Goal: Communication & Community: Answer question/provide support

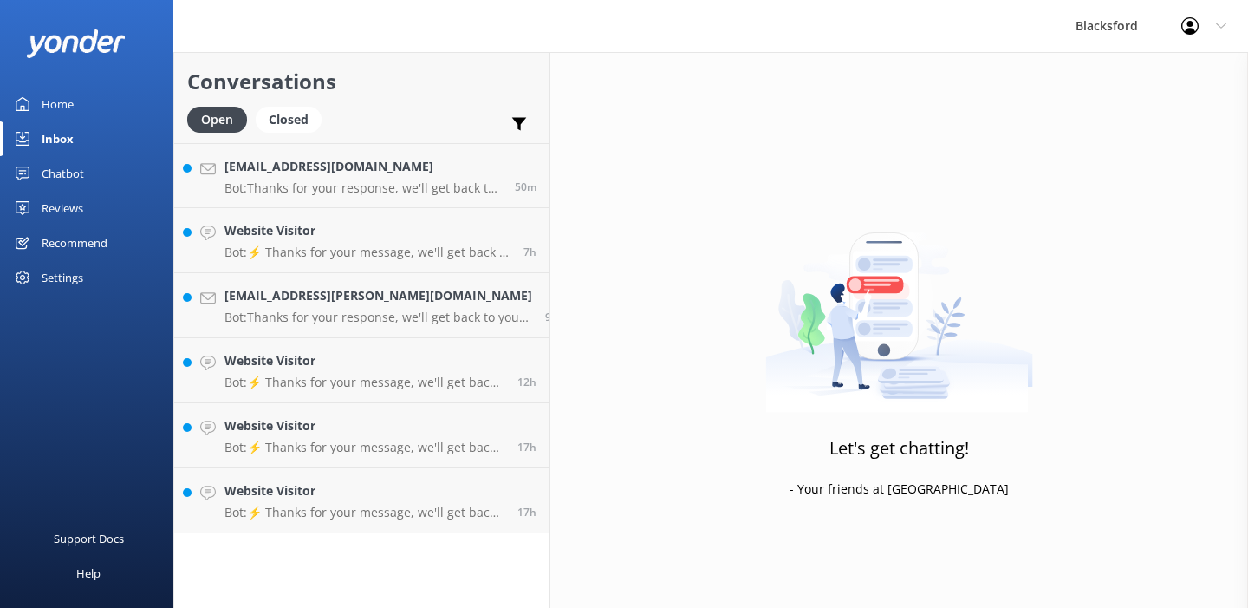
click at [318, 514] on p "Bot: ⚡ Thanks for your message, we'll get back to you as soon as we can. You're…" at bounding box center [365, 512] width 280 height 16
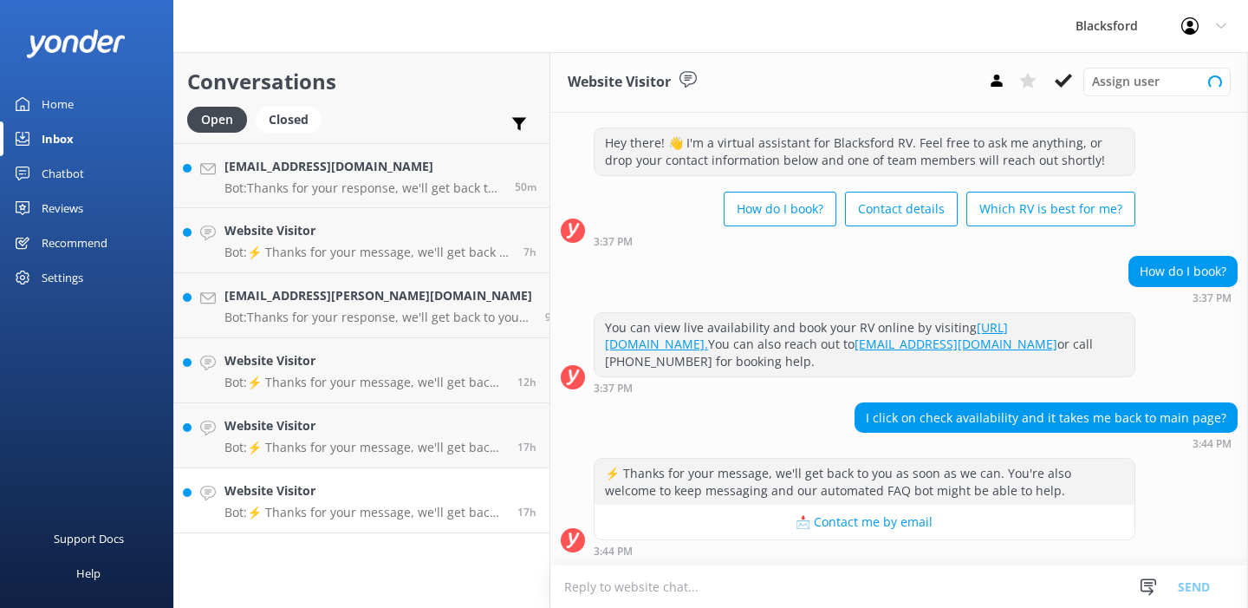
scroll to position [30, 0]
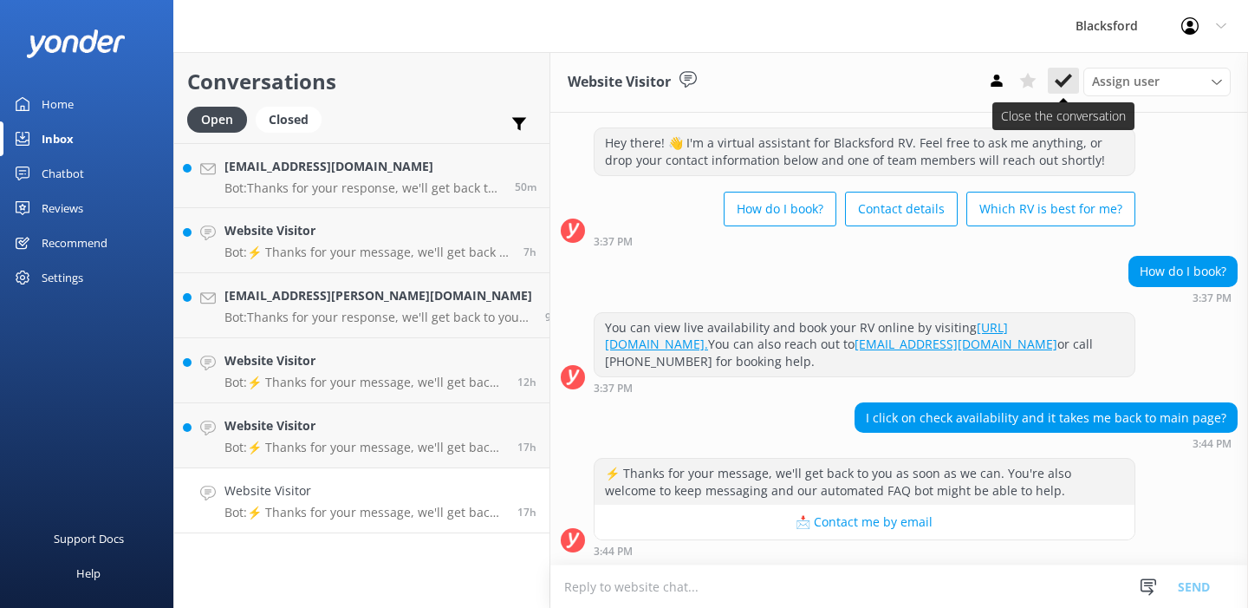
click at [1064, 83] on use at bounding box center [1063, 81] width 17 height 14
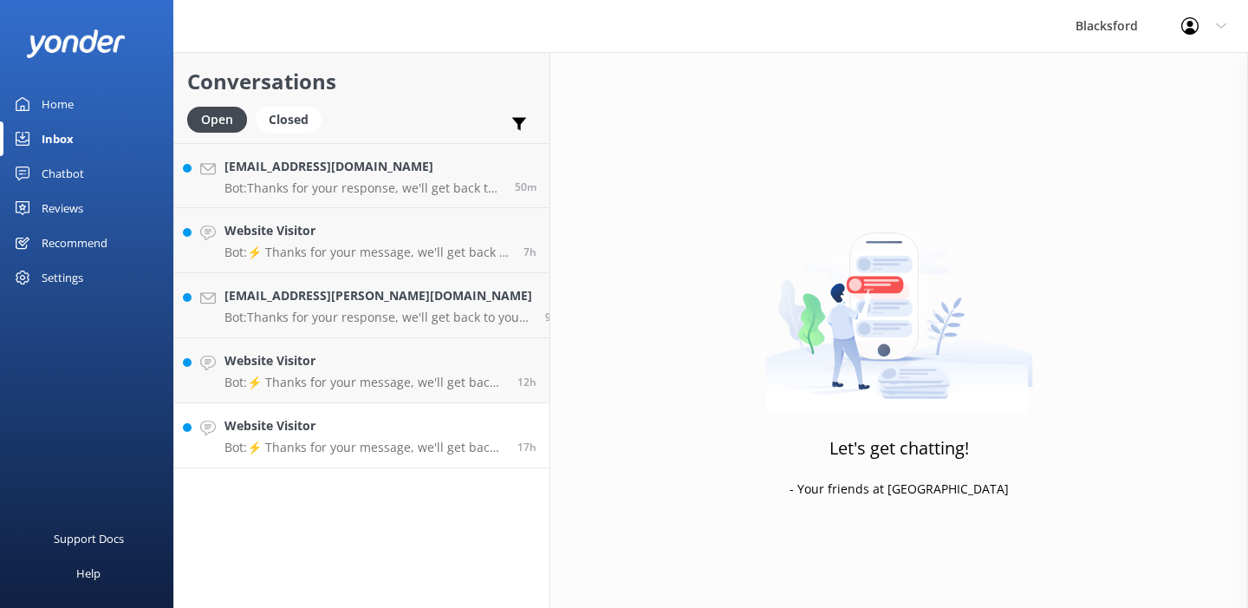
click at [437, 453] on p "Bot: ⚡ Thanks for your message, we'll get back to you as soon as we can. You're…" at bounding box center [365, 447] width 280 height 16
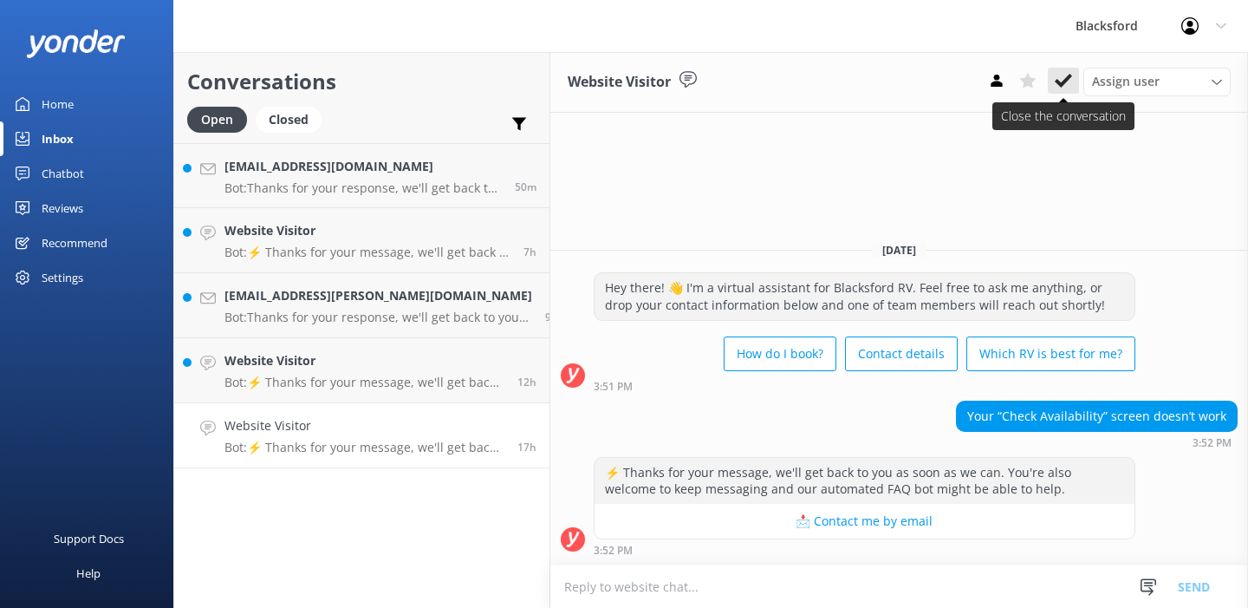
click at [1063, 82] on use at bounding box center [1063, 81] width 17 height 14
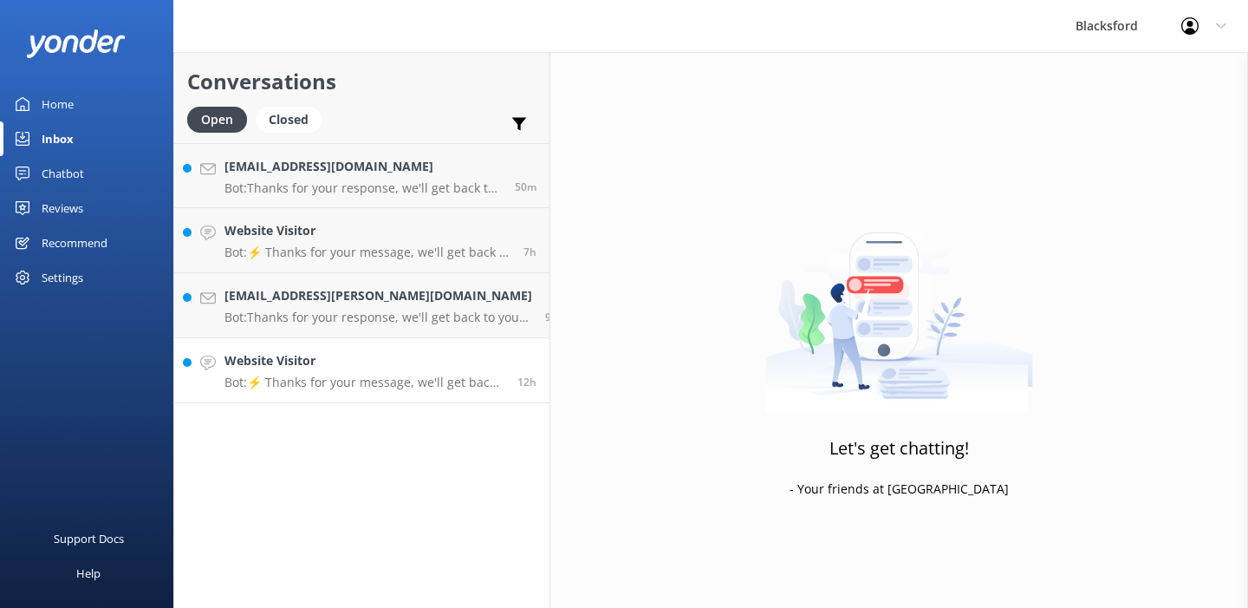
click at [424, 381] on p "Bot: ⚡ Thanks for your message, we'll get back to you as soon as we can. You're…" at bounding box center [365, 382] width 280 height 16
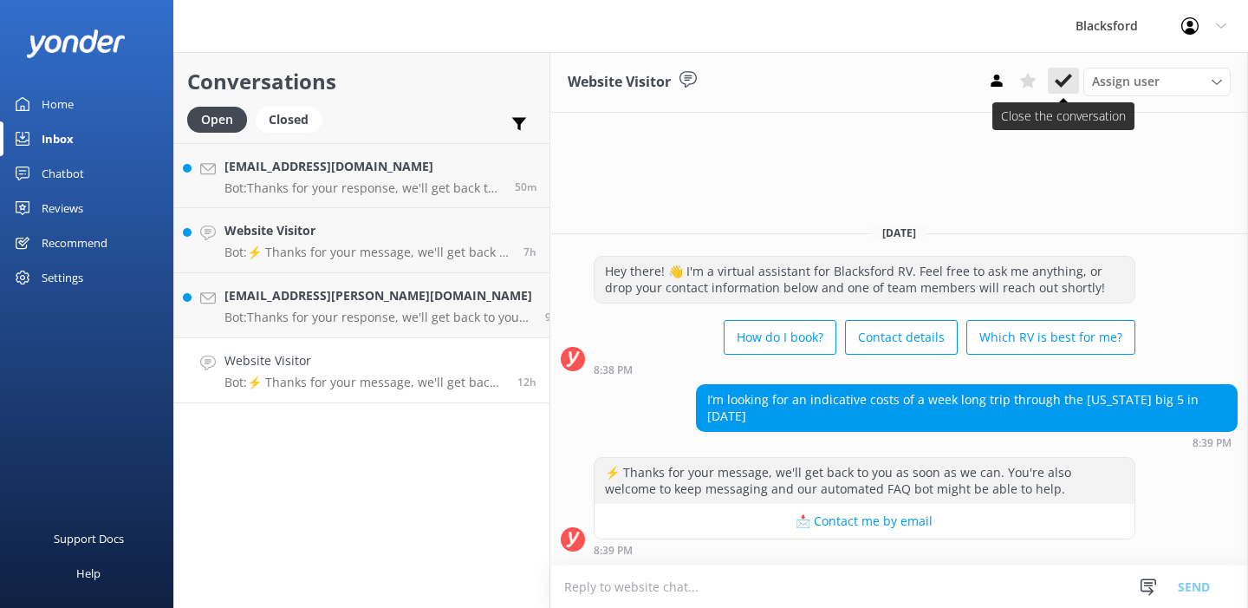
click at [1068, 81] on icon at bounding box center [1063, 80] width 17 height 17
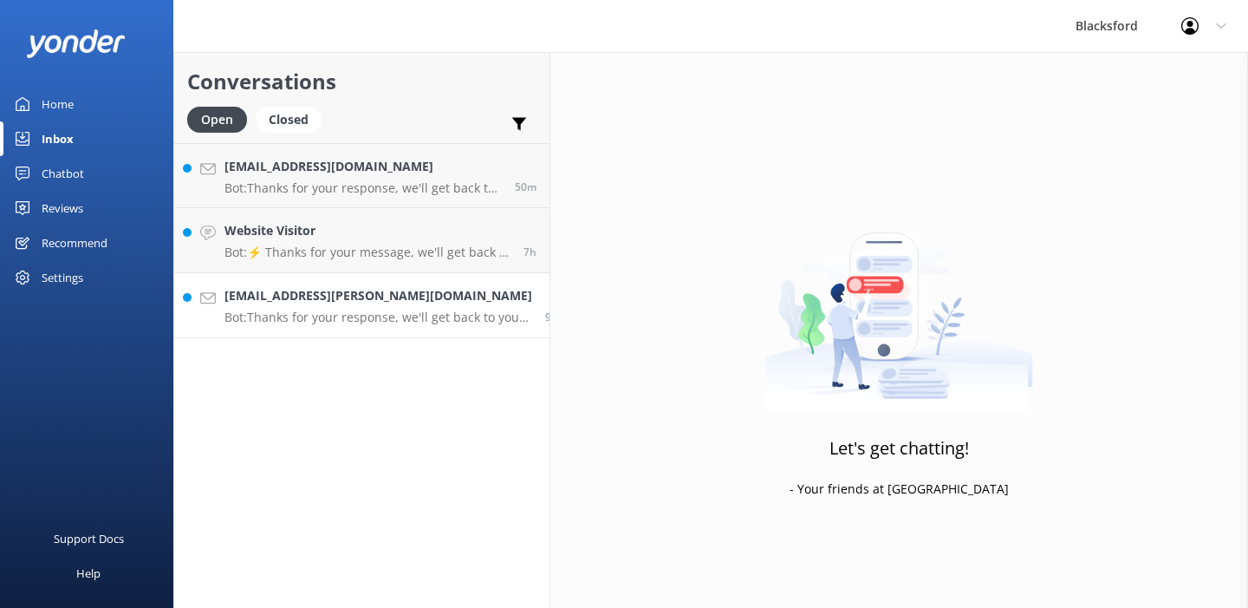
click at [401, 314] on p "Bot: Thanks for your response, we'll get back to you as soon as we can during o…" at bounding box center [379, 317] width 308 height 16
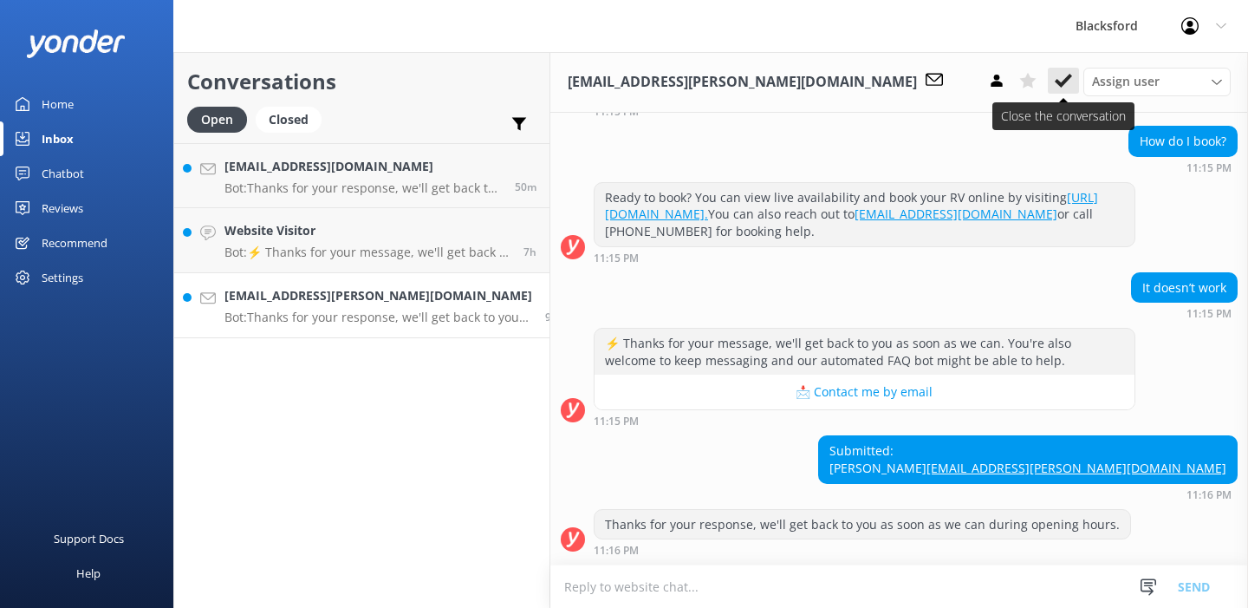
scroll to position [176, 0]
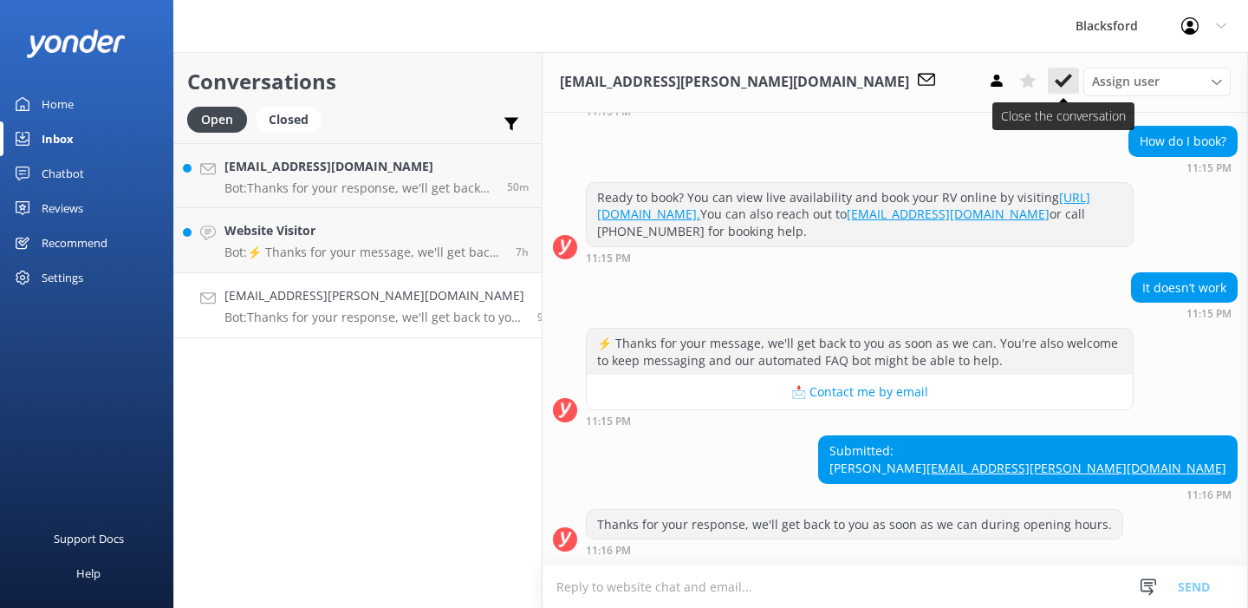
click at [1064, 76] on icon at bounding box center [1063, 80] width 17 height 17
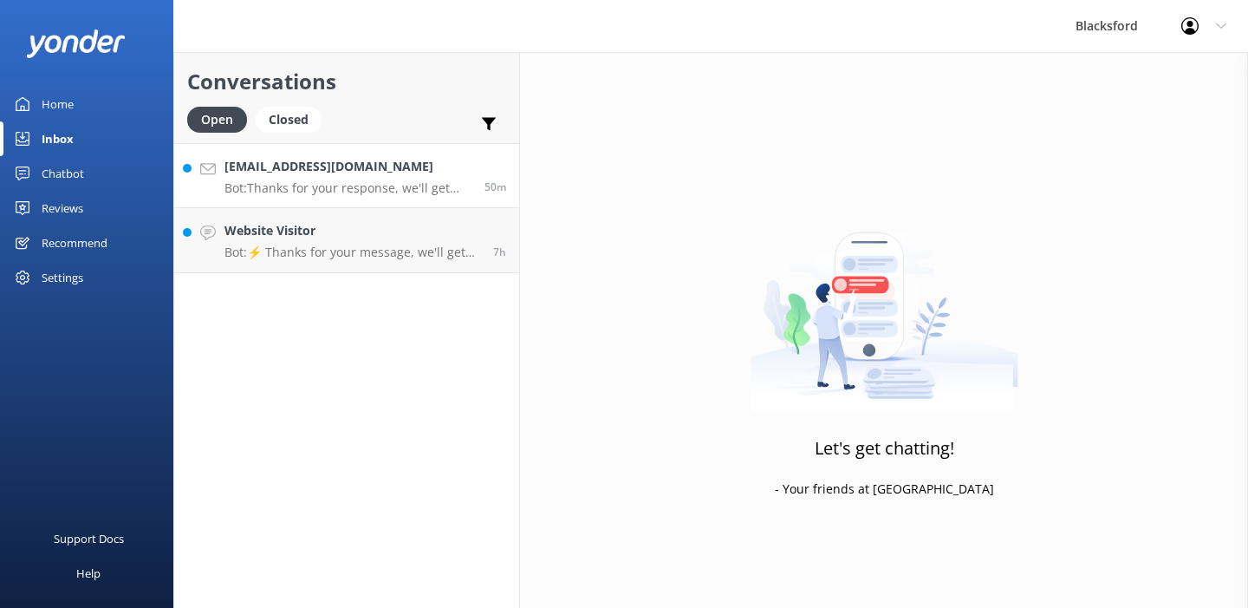
click at [472, 164] on div "50m" at bounding box center [489, 175] width 35 height 37
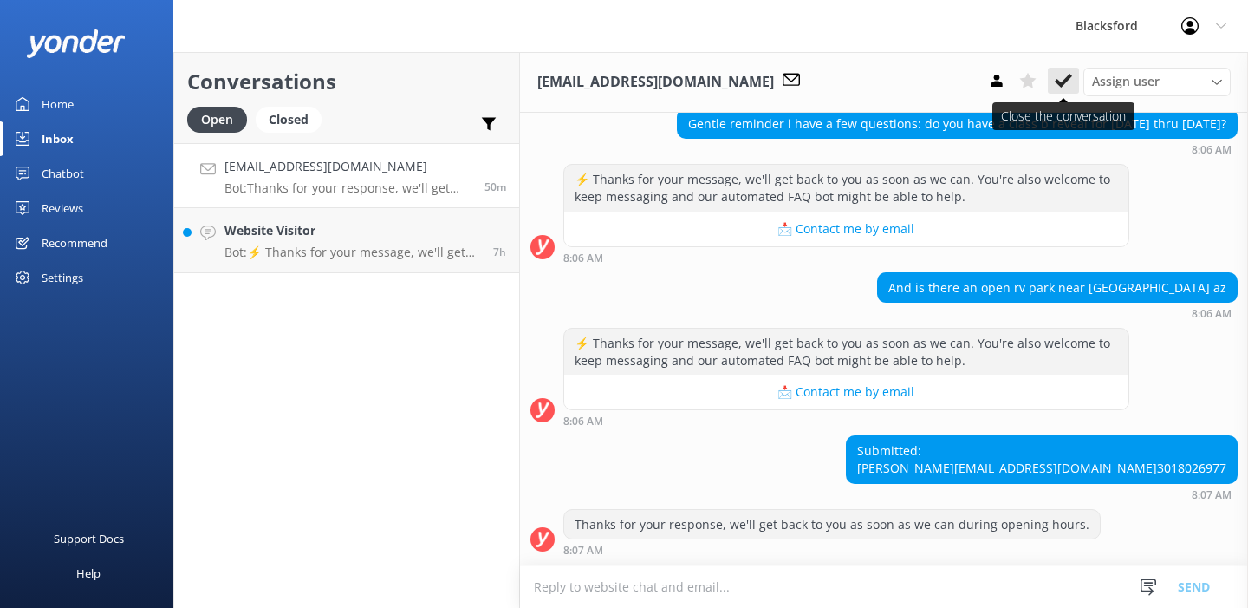
click at [1068, 85] on icon at bounding box center [1063, 80] width 17 height 17
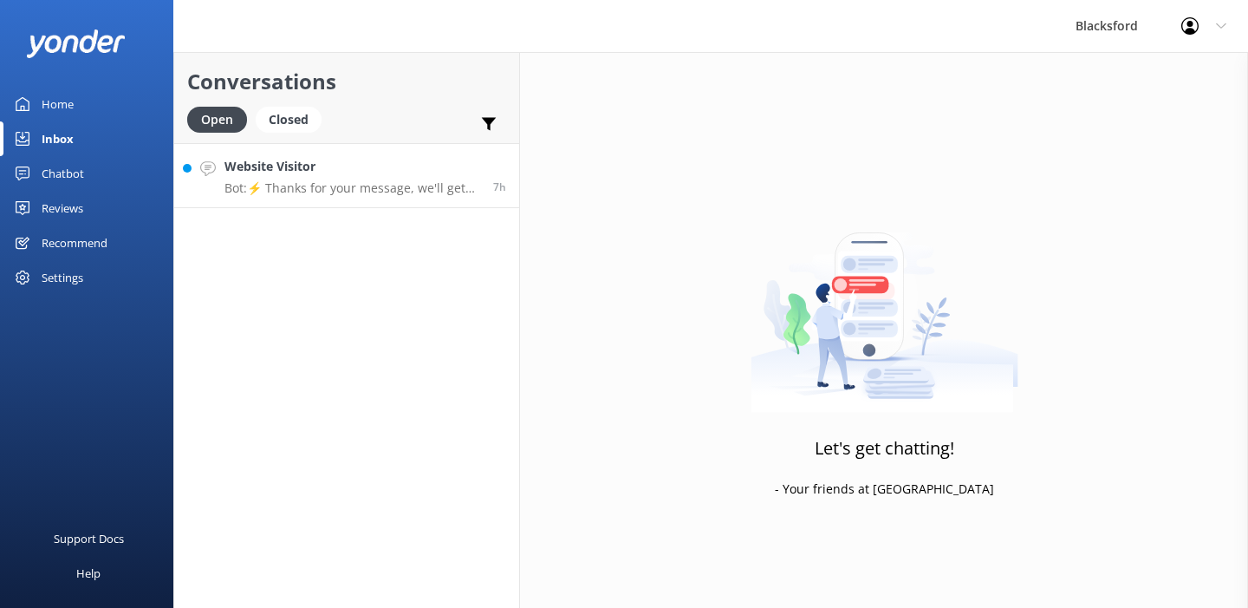
click at [407, 185] on p "Bot: ⚡ Thanks for your message, we'll get back to you as soon as we can. You're…" at bounding box center [353, 188] width 256 height 16
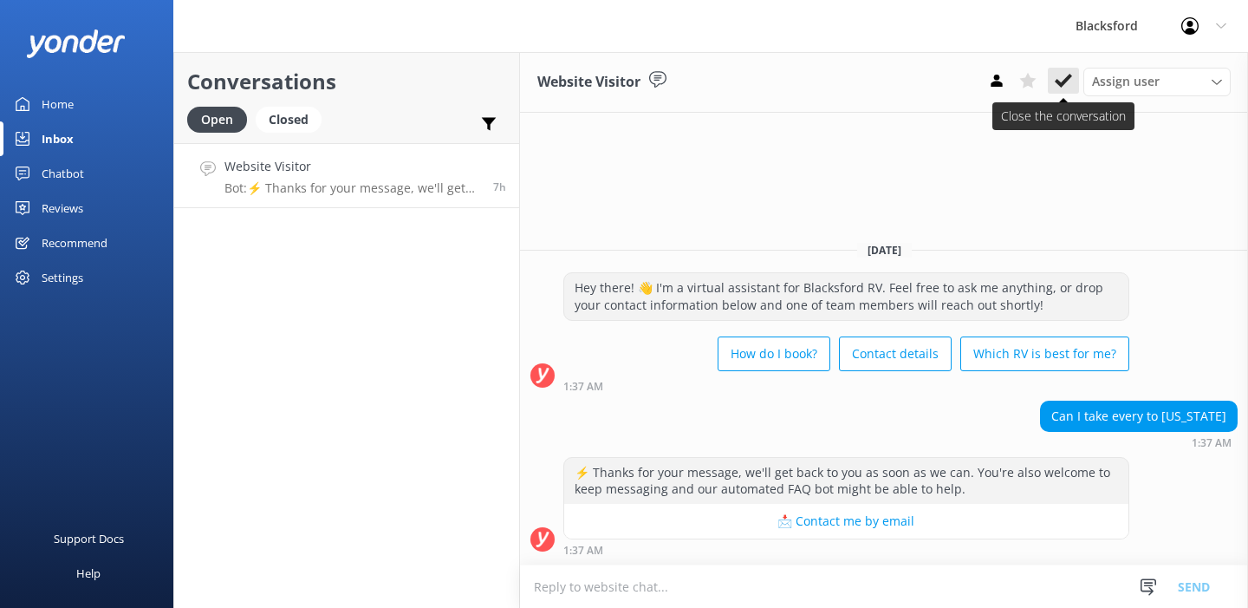
click at [1067, 81] on use at bounding box center [1063, 81] width 17 height 14
